Goal: Navigation & Orientation: Find specific page/section

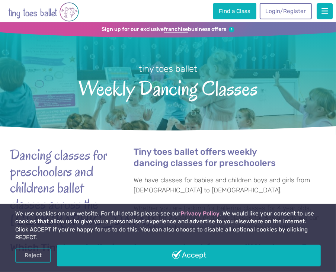
drag, startPoint x: 239, startPoint y: 253, endPoint x: 240, endPoint y: 248, distance: 4.5
click at [239, 253] on link "Accept" at bounding box center [189, 256] width 264 height 22
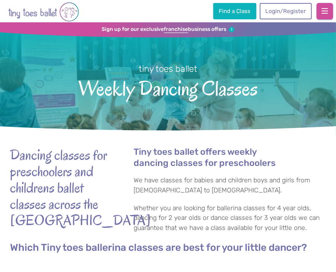
click at [321, 11] on button "button" at bounding box center [324, 11] width 16 height 16
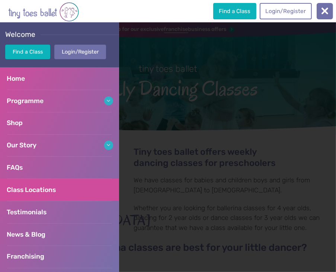
click at [77, 194] on link "Class Locations" at bounding box center [59, 190] width 119 height 22
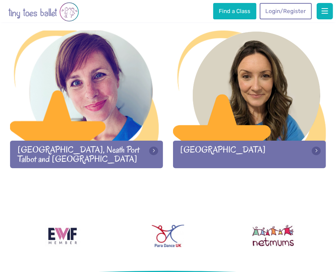
scroll to position [1673, 0]
